Goal: Transaction & Acquisition: Purchase product/service

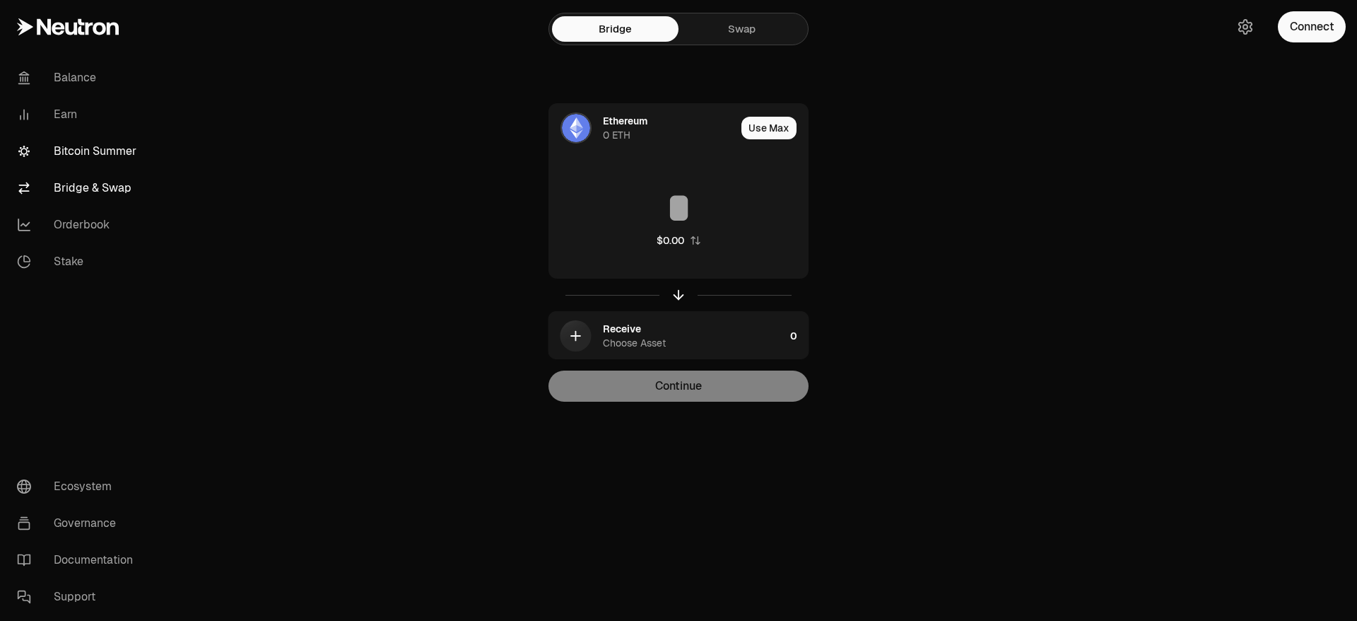
click at [88, 147] on link "Bitcoin Summer" at bounding box center [79, 151] width 147 height 37
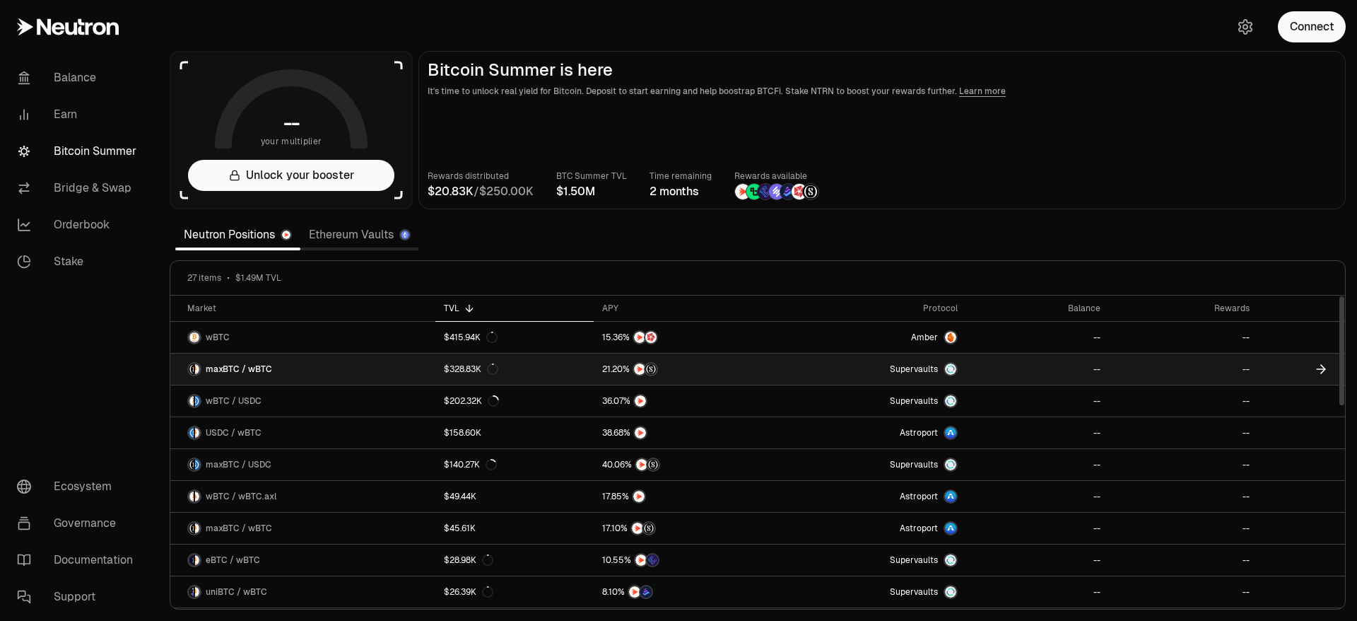
click at [396, 373] on link "maxBTC / wBTC" at bounding box center [302, 368] width 265 height 31
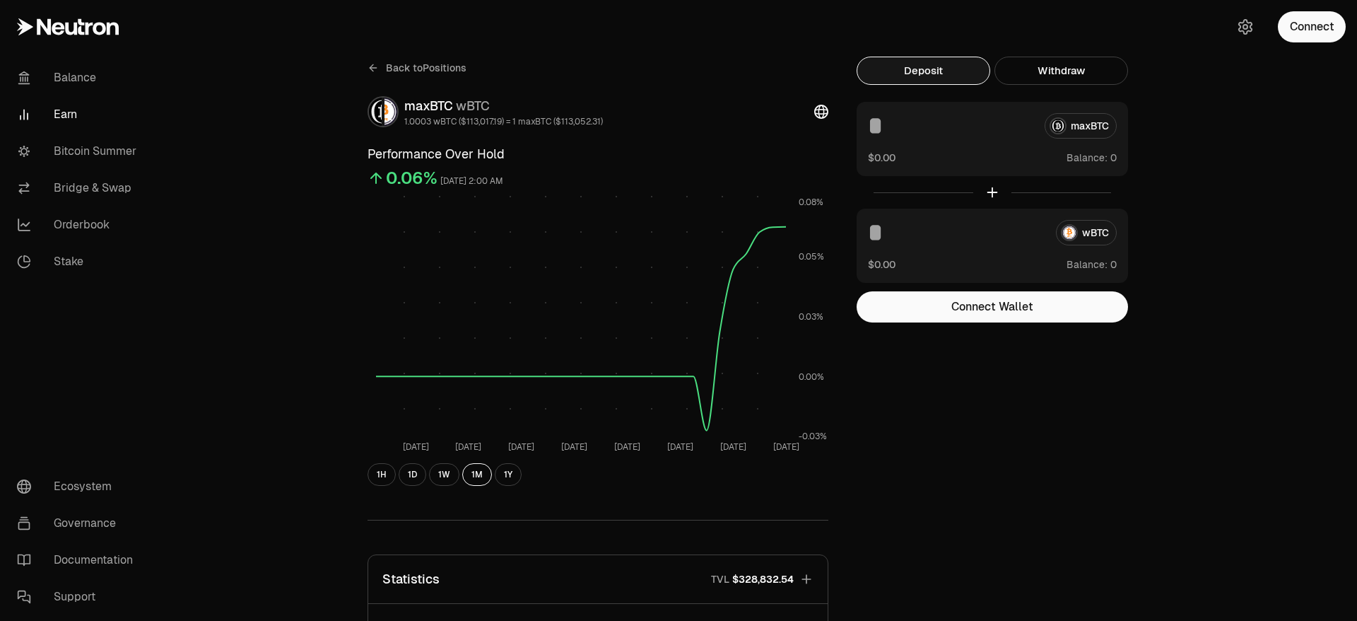
click at [991, 193] on div at bounding box center [992, 192] width 271 height 33
click at [1041, 312] on button "Connect Wallet" at bounding box center [992, 306] width 271 height 31
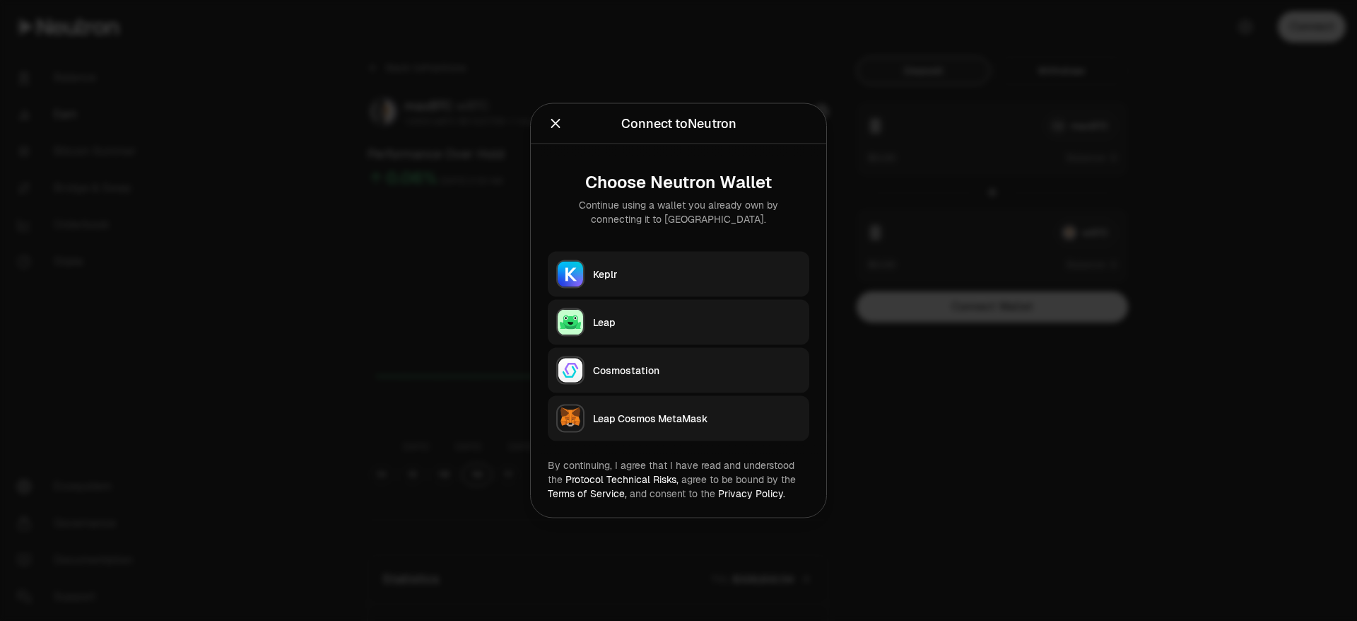
click at [662, 277] on div "Keplr" at bounding box center [697, 274] width 208 height 14
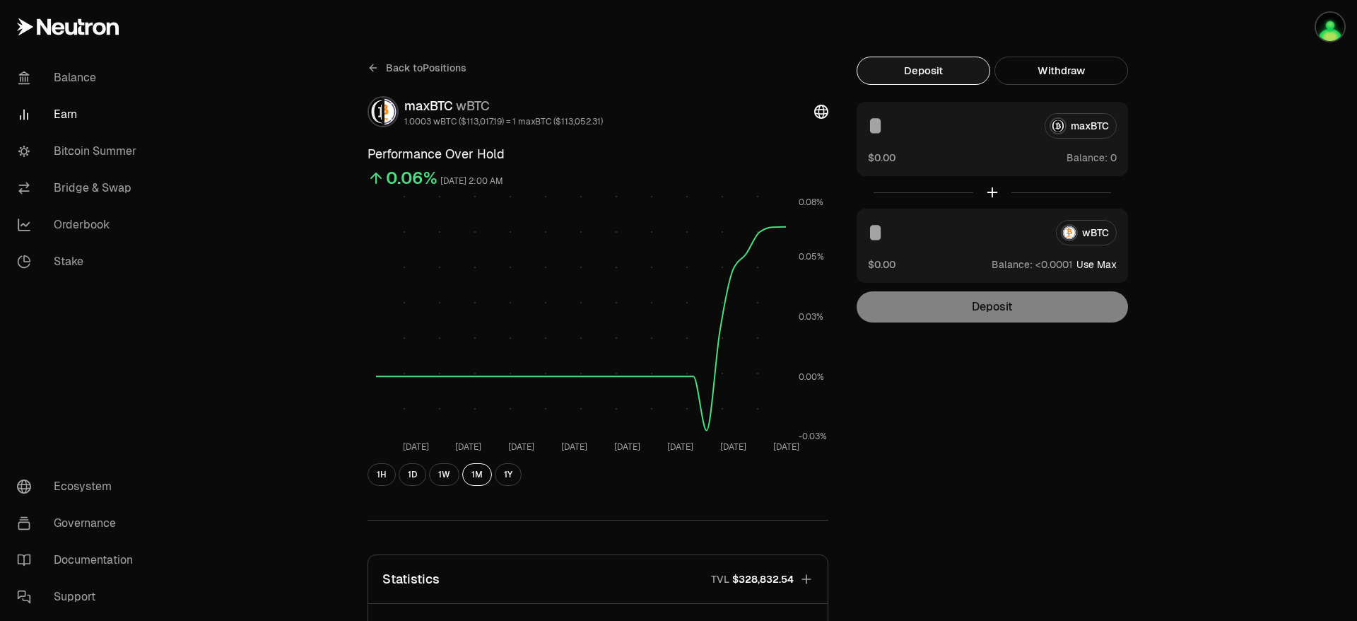
click at [1083, 127] on div "maxBTC" at bounding box center [992, 125] width 249 height 25
click at [80, 218] on link "Orderbook" at bounding box center [79, 224] width 147 height 37
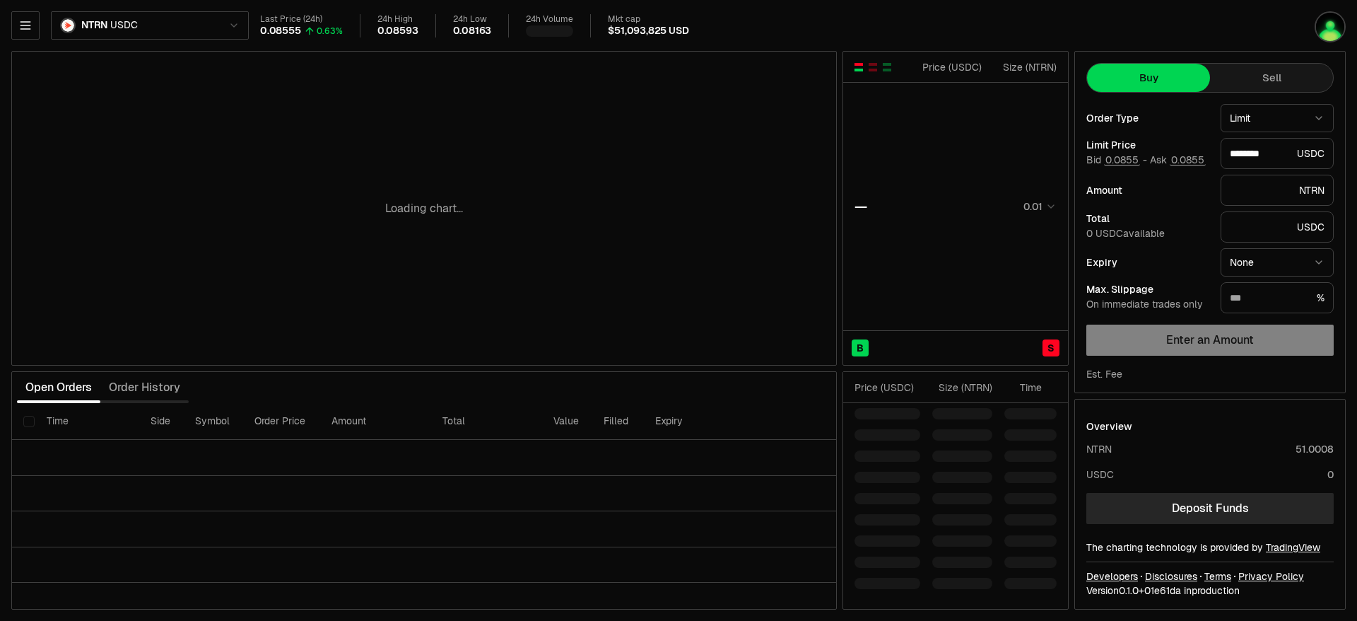
click at [119, 24] on html "Balance Earn Bitcoin Summer Bridge & Swap Orderbook Stake Ecosystem Governance …" at bounding box center [678, 310] width 1357 height 621
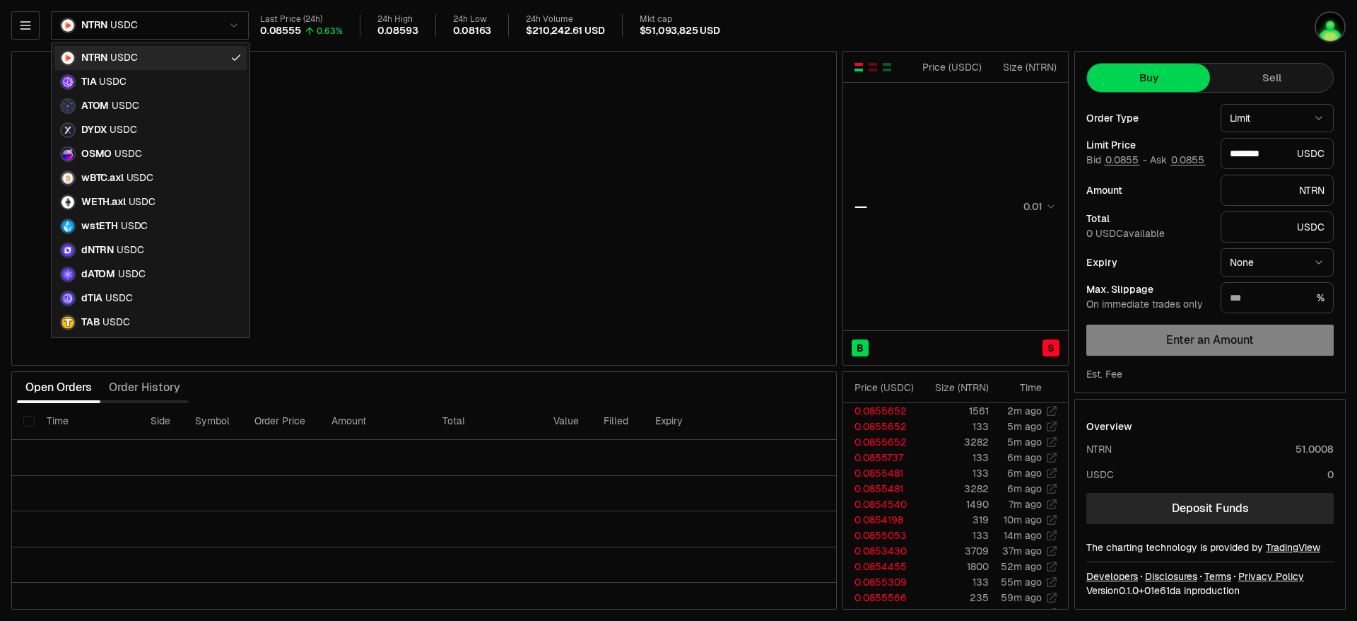
type input "********"
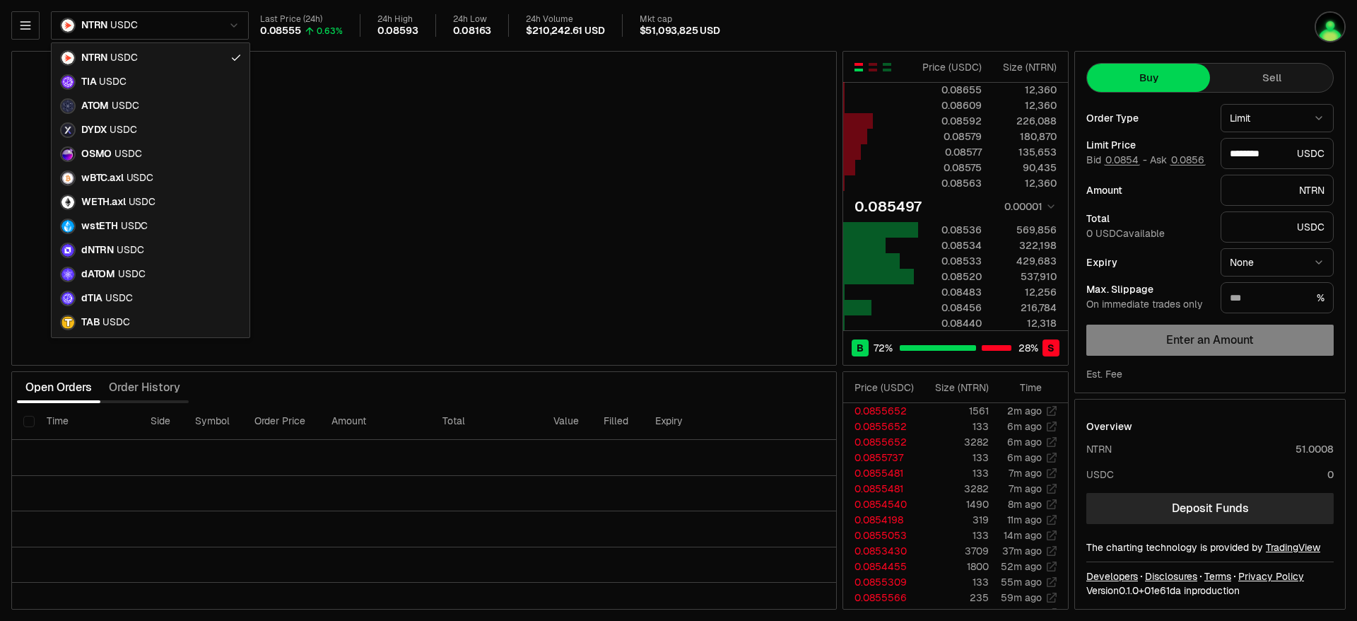
click at [813, 44] on html "Balance Earn Bitcoin Summer Bridge & Swap Orderbook Stake Ecosystem Governance …" at bounding box center [678, 310] width 1357 height 621
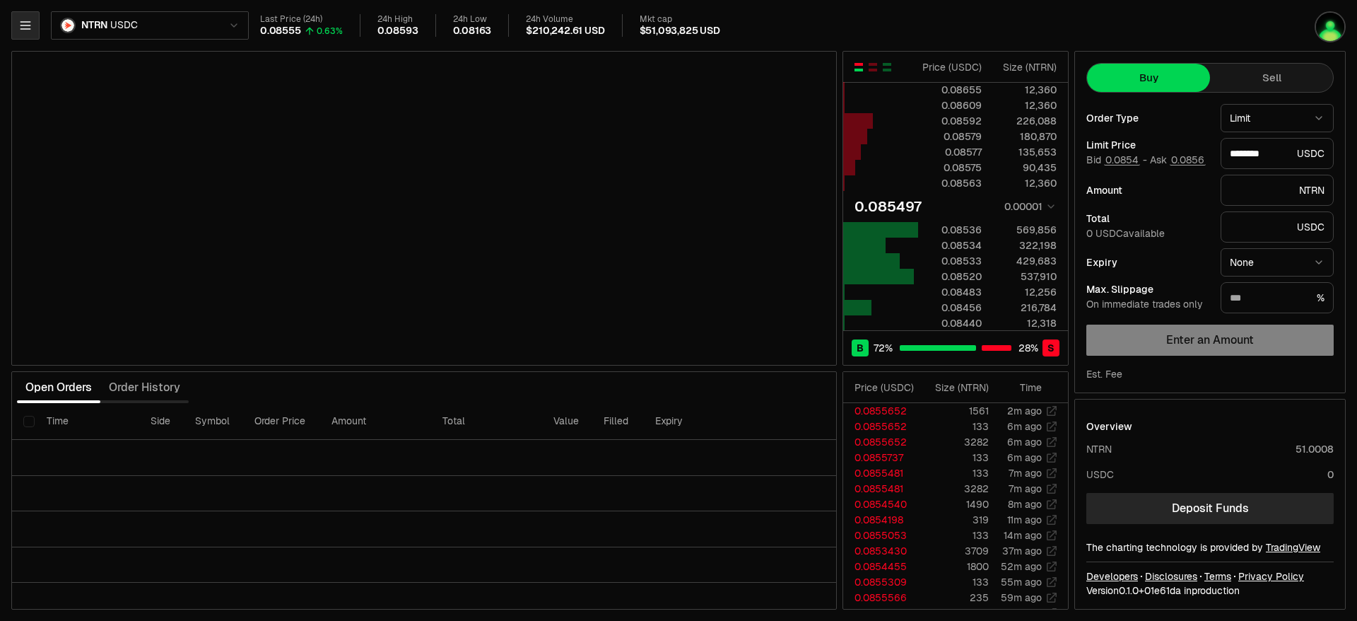
click at [35, 22] on button "button" at bounding box center [25, 25] width 28 height 28
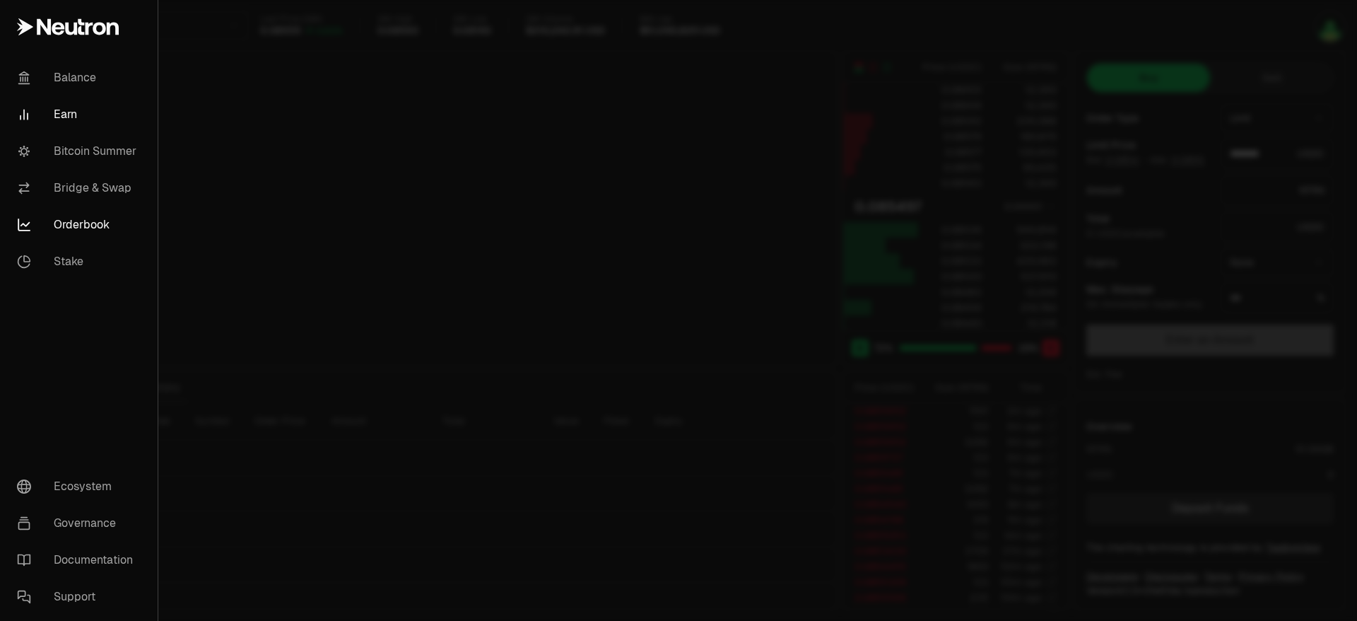
click at [67, 117] on link "Earn" at bounding box center [79, 114] width 146 height 37
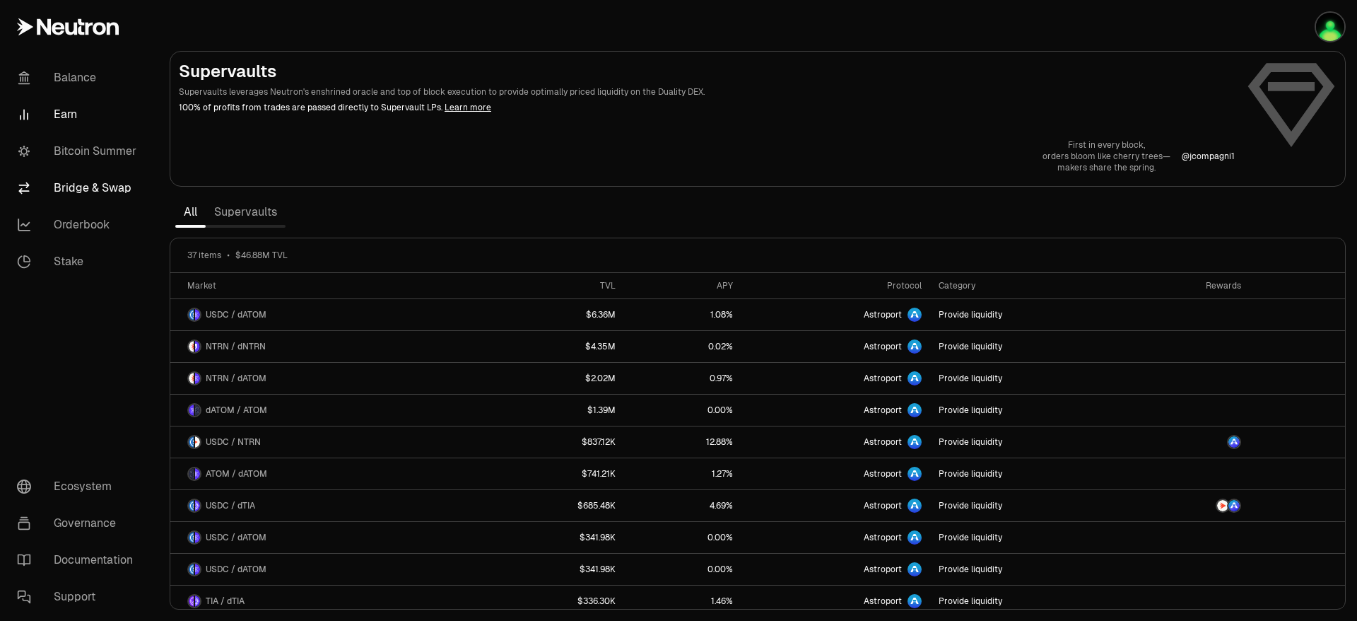
click at [90, 182] on link "Bridge & Swap" at bounding box center [79, 188] width 147 height 37
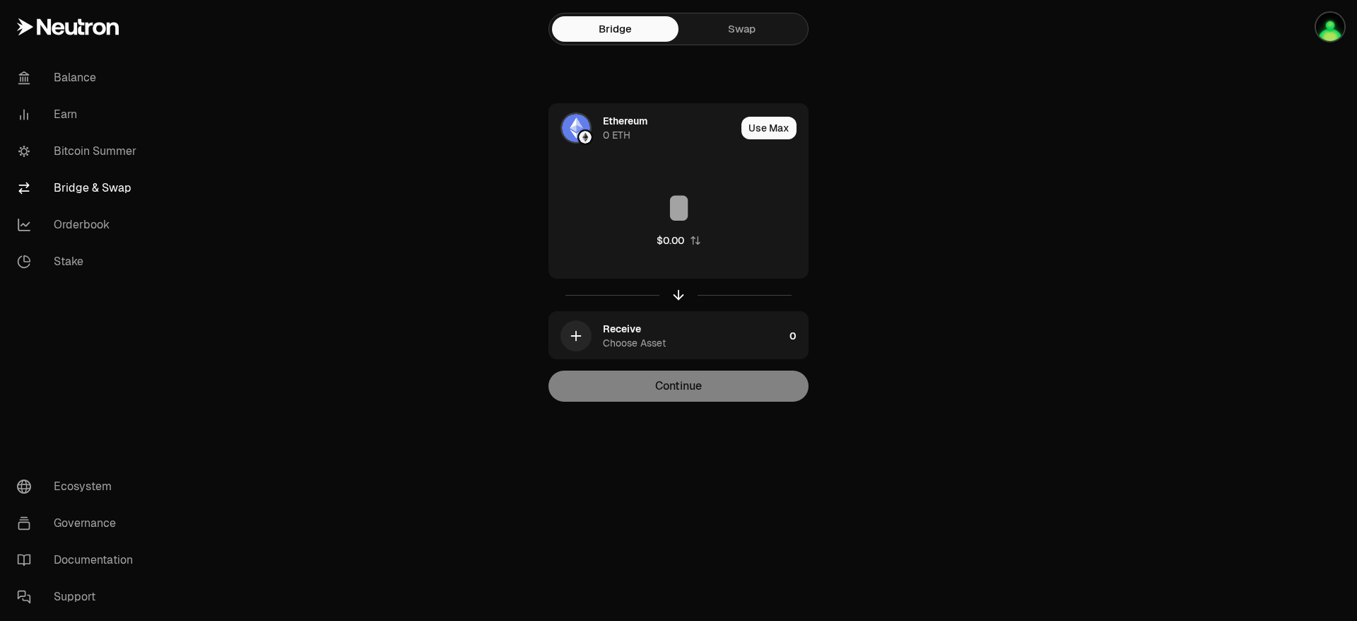
click at [772, 33] on link "Swap" at bounding box center [742, 28] width 127 height 25
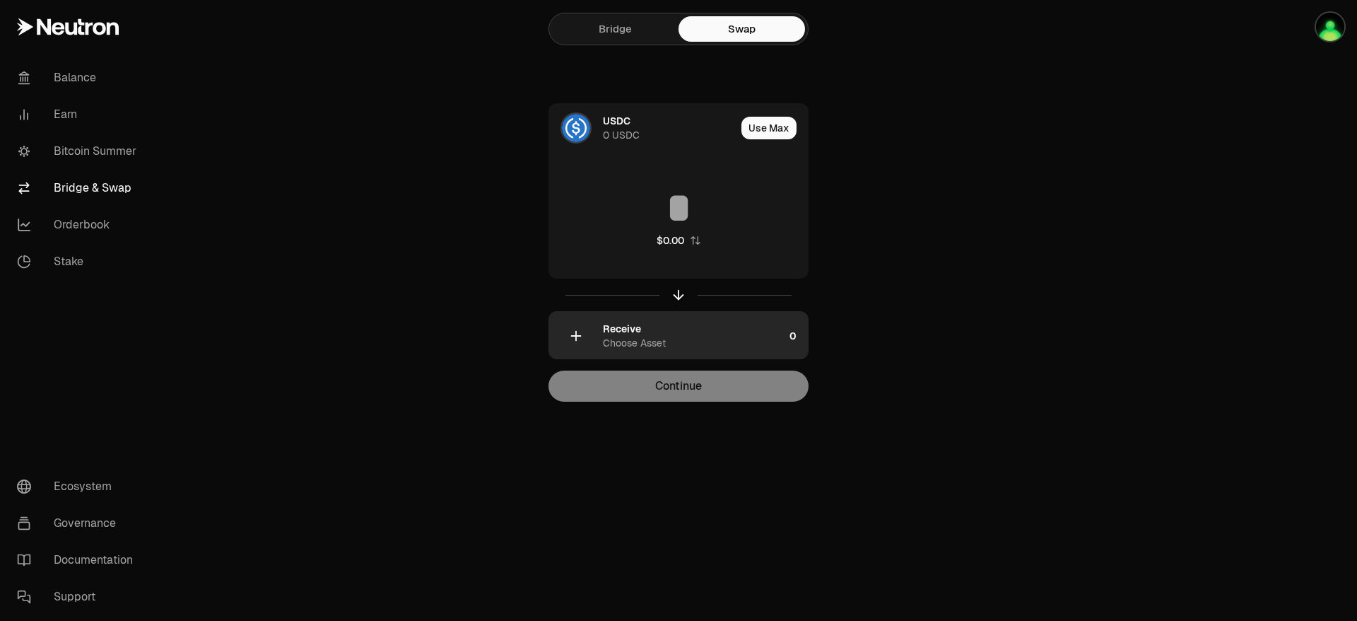
click at [618, 341] on div "Choose Asset" at bounding box center [634, 343] width 63 height 14
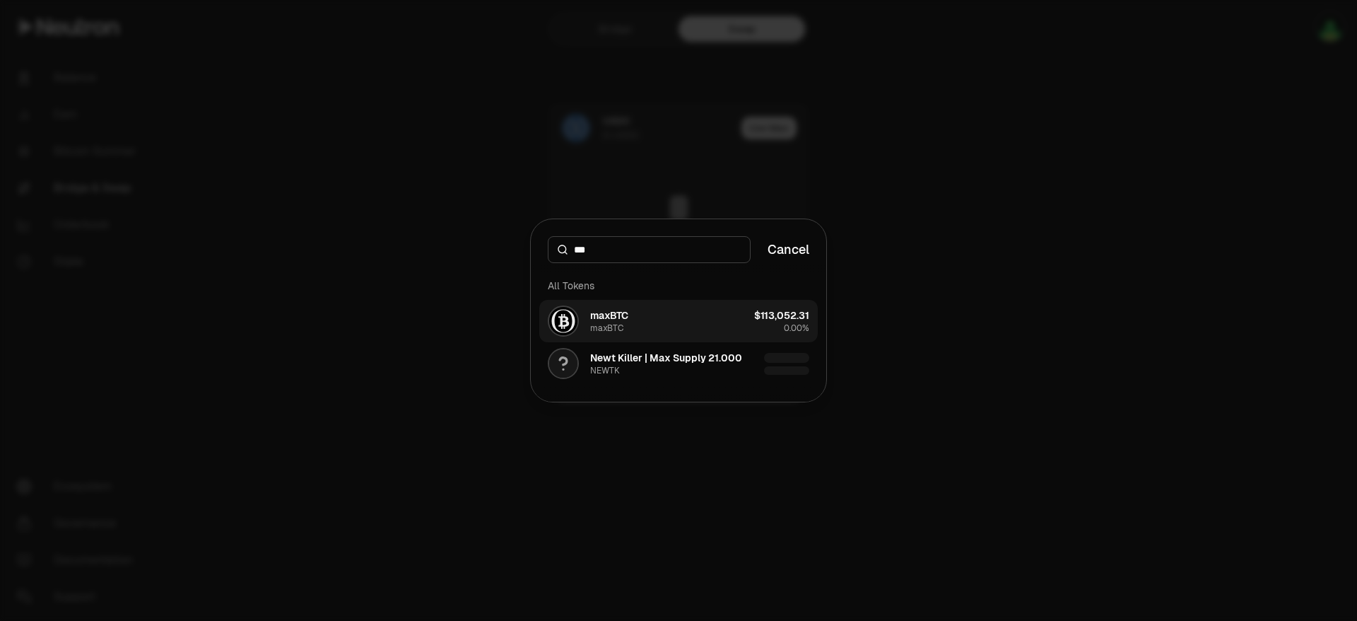
type input "***"
click at [658, 319] on button "maxBTC maxBTC $113,052.31 0.00%" at bounding box center [678, 321] width 279 height 42
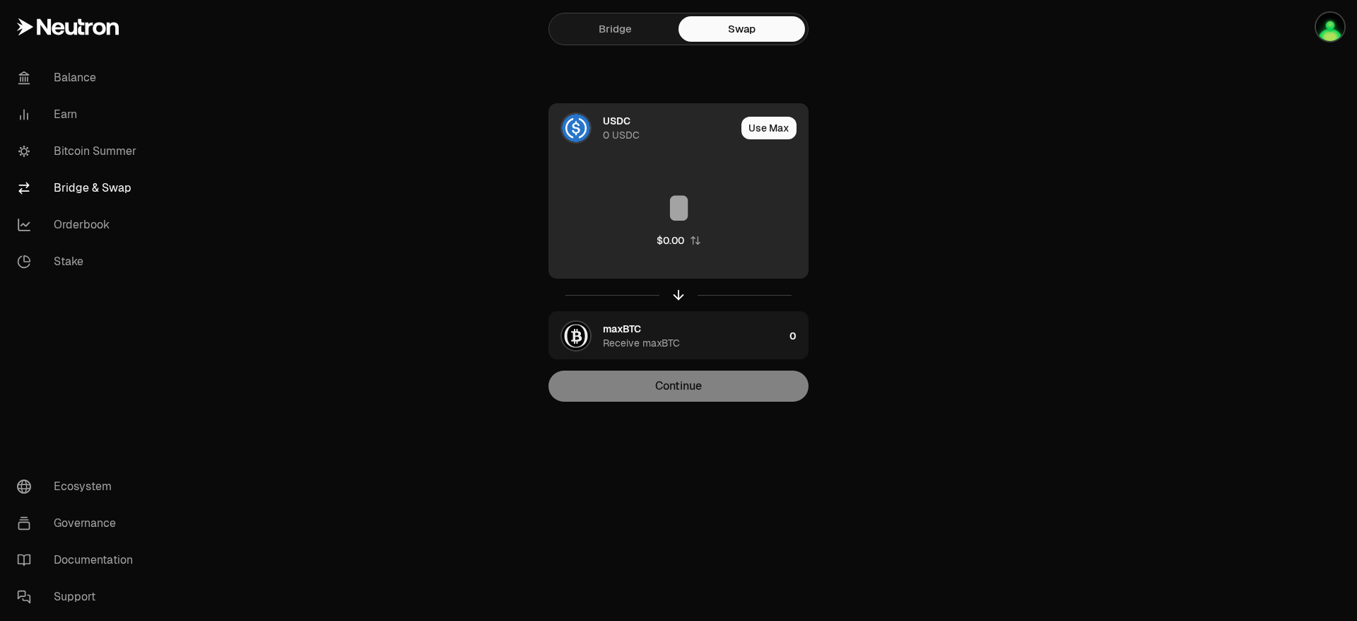
click at [676, 148] on div "USDC 0 USDC" at bounding box center [642, 128] width 187 height 48
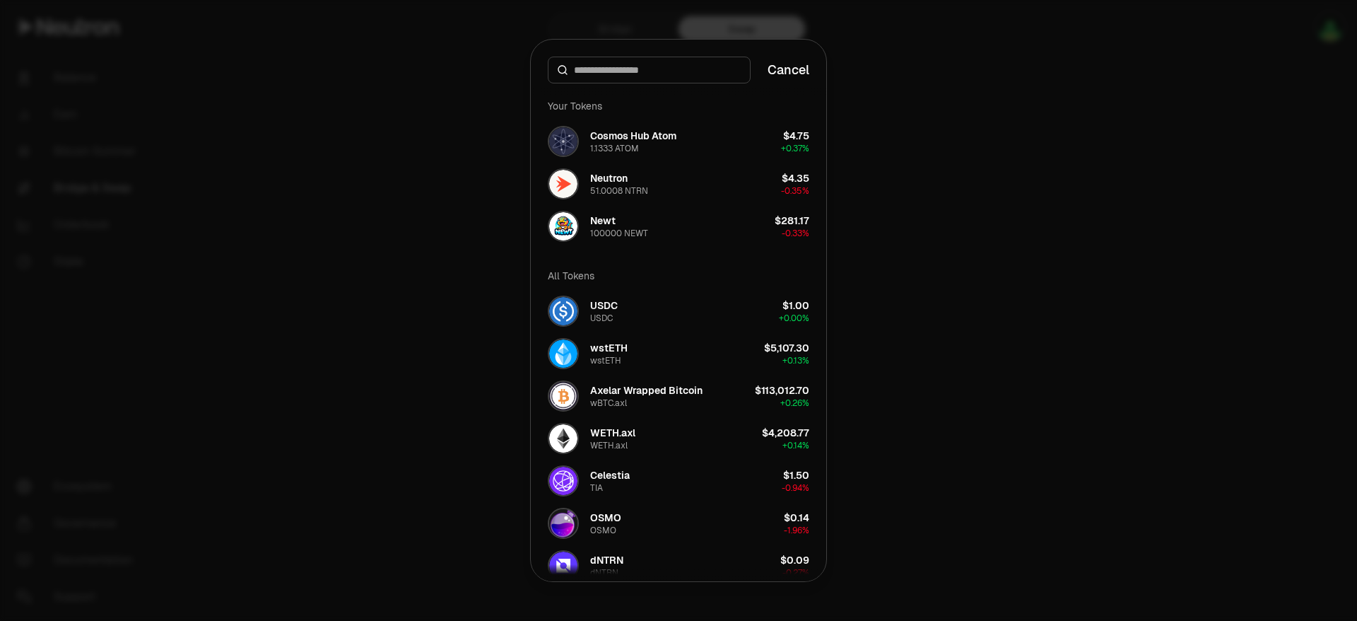
click at [1083, 75] on div at bounding box center [678, 310] width 1357 height 621
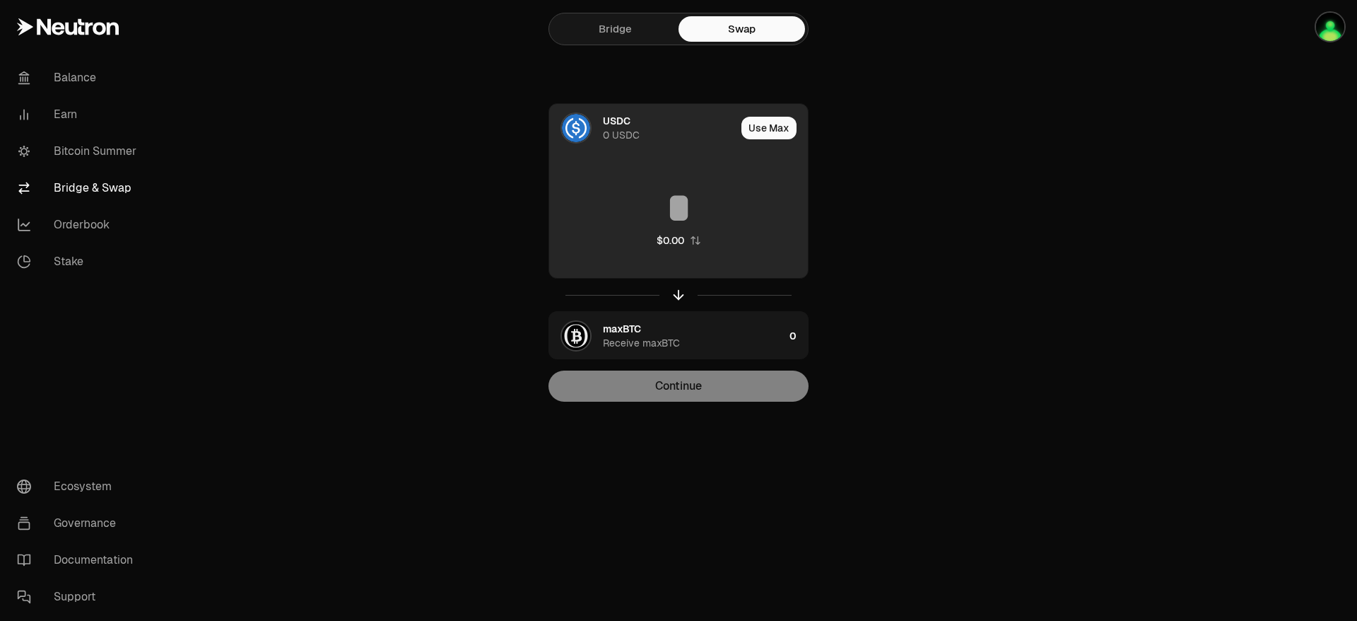
click at [676, 220] on input at bounding box center [678, 208] width 259 height 42
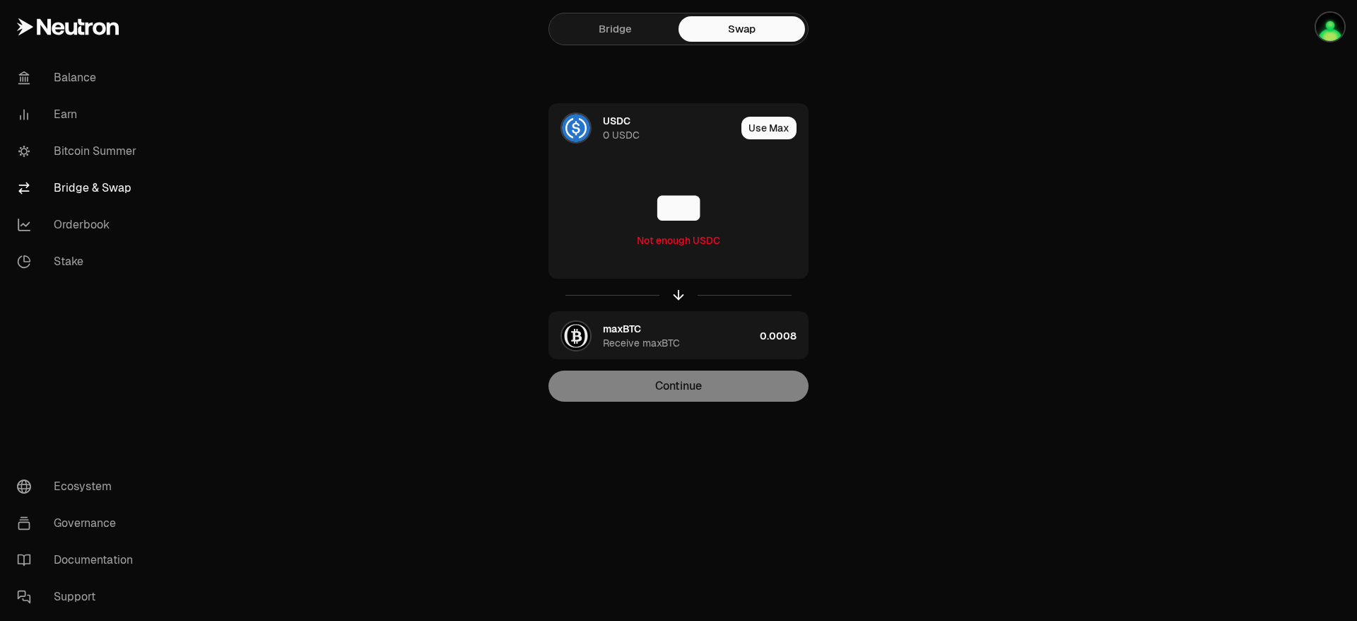
click at [1123, 115] on main "Bridge Swap USDC 0 USDC Use Max *** Not enough USDC maxBTC Receive maxBTC 0.000…" at bounding box center [757, 229] width 1199 height 458
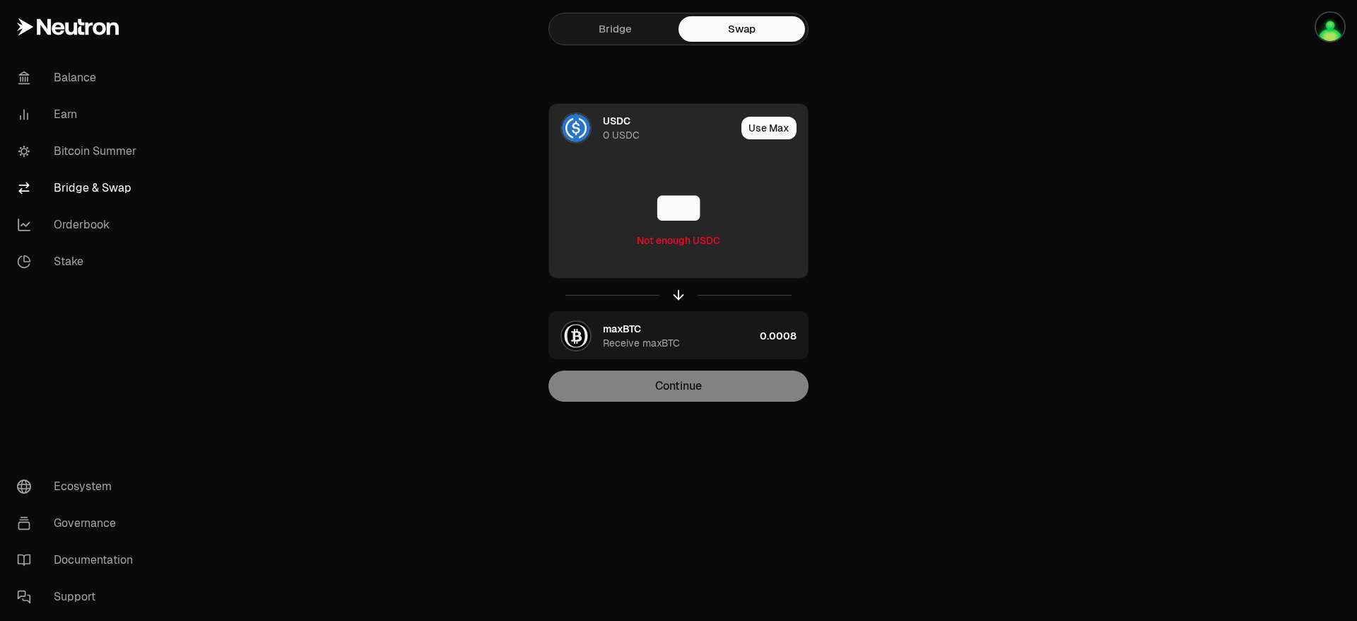
click at [718, 206] on input "***" at bounding box center [678, 208] width 259 height 42
click at [780, 121] on button "Use Max" at bounding box center [769, 128] width 55 height 23
click at [582, 126] on img at bounding box center [576, 128] width 28 height 28
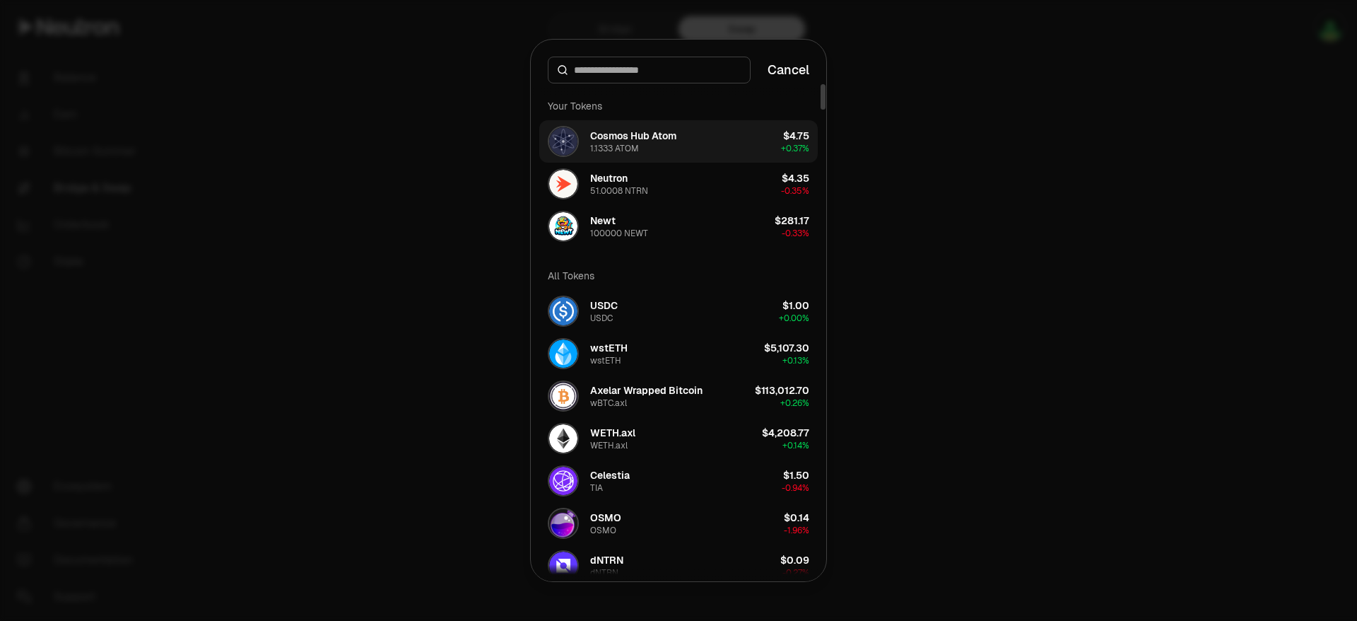
click at [657, 148] on div "Cosmos Hub Atom 1.1333 ATOM" at bounding box center [633, 141] width 86 height 25
type input "*******"
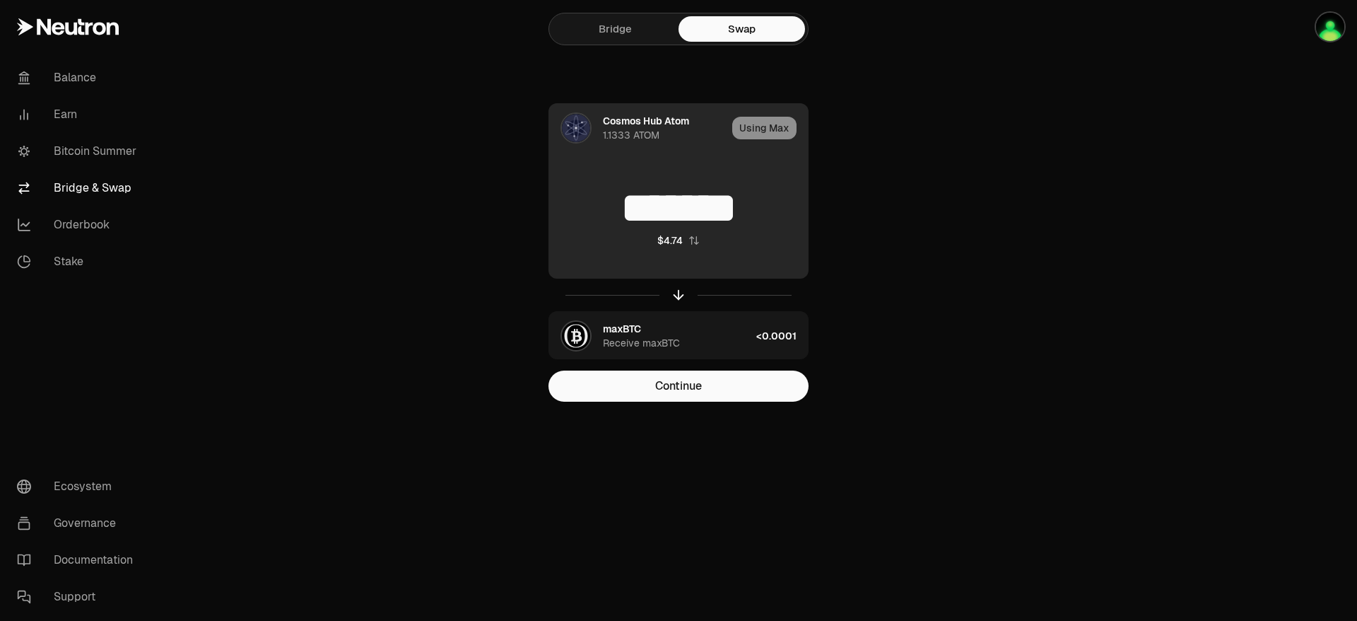
click at [772, 129] on div "Using Max" at bounding box center [770, 128] width 76 height 48
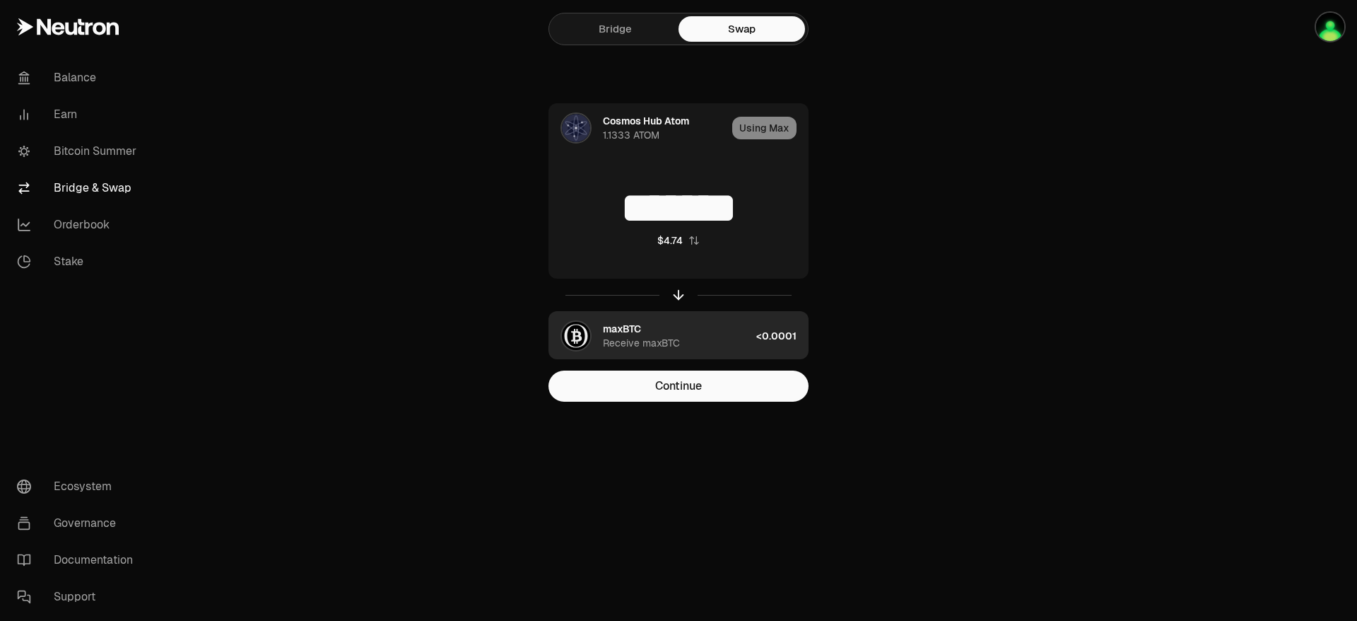
click at [691, 329] on div "maxBTC Receive maxBTC" at bounding box center [677, 336] width 148 height 28
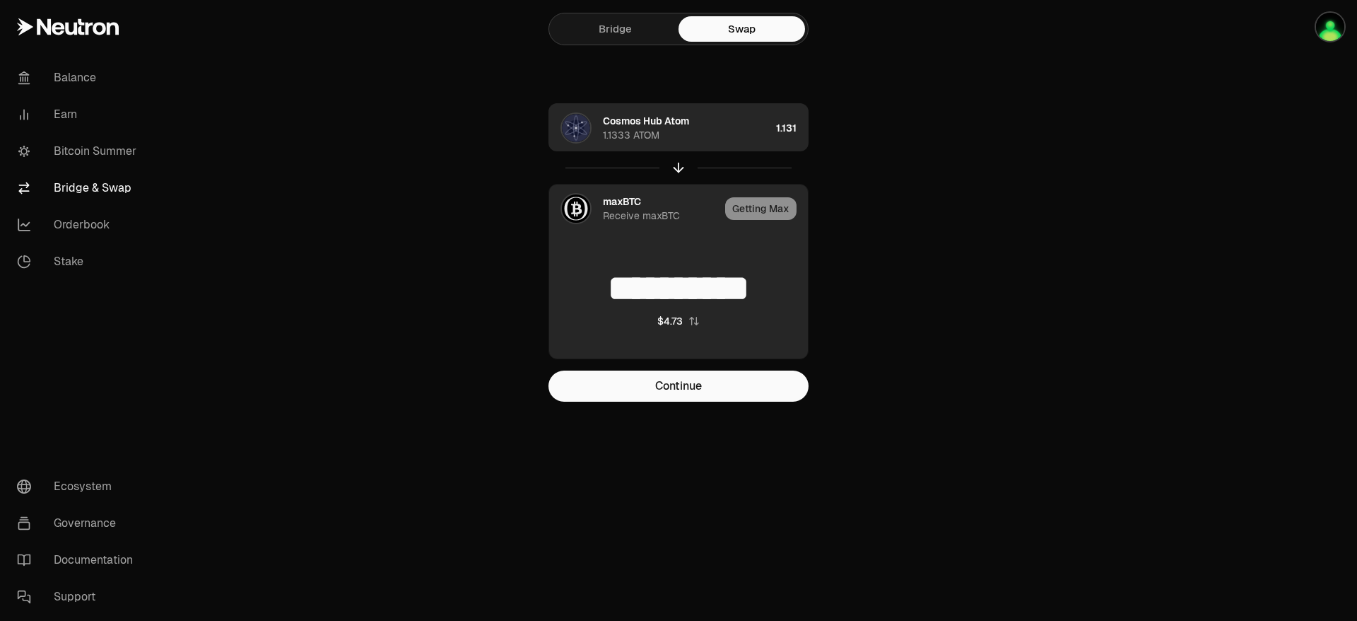
click at [691, 127] on div "Cosmos Hub Atom 1.1333 ATOM" at bounding box center [687, 128] width 168 height 28
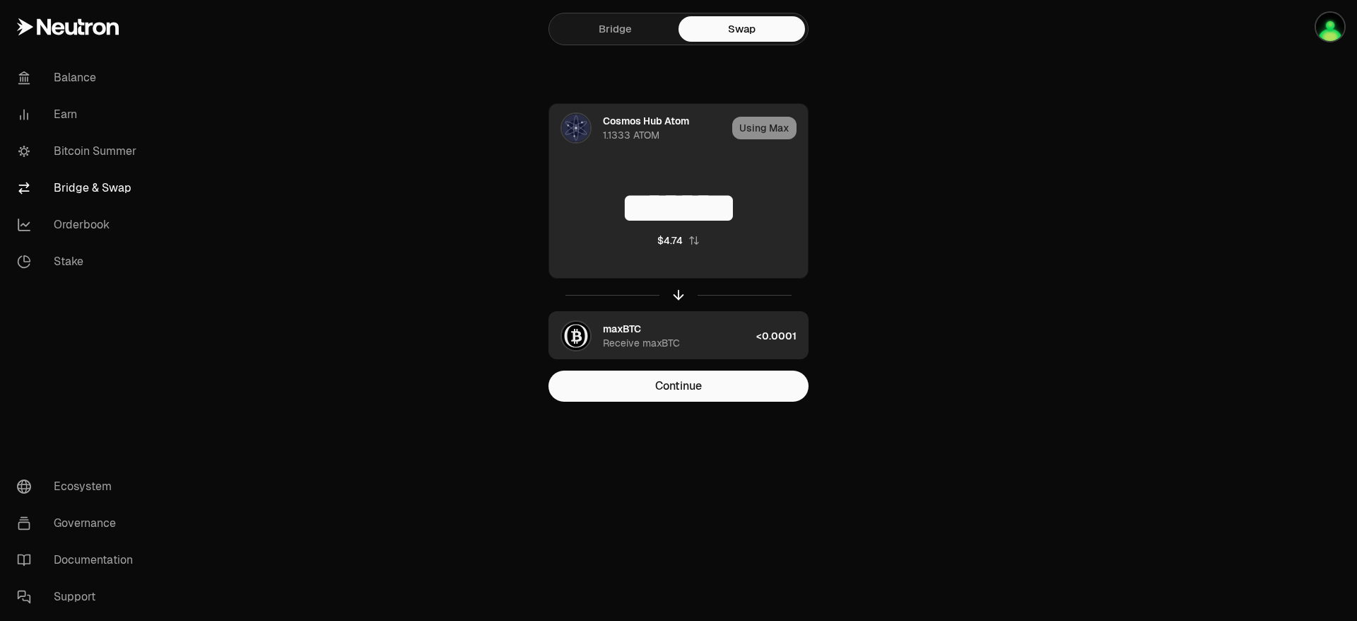
click at [698, 328] on div "maxBTC Receive maxBTC" at bounding box center [677, 336] width 148 height 28
